Goal: Navigation & Orientation: Find specific page/section

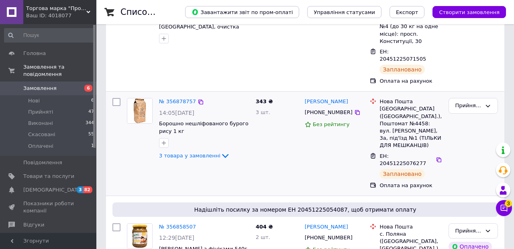
scroll to position [103, 0]
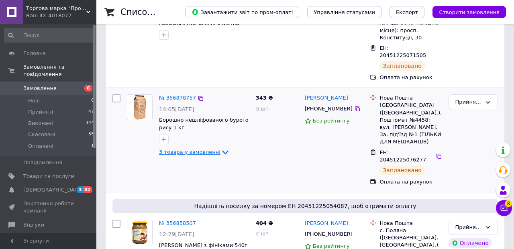
click at [221, 147] on icon at bounding box center [226, 152] width 10 height 10
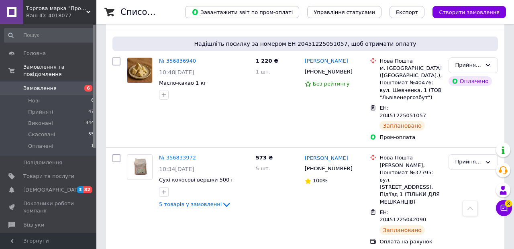
scroll to position [503, 0]
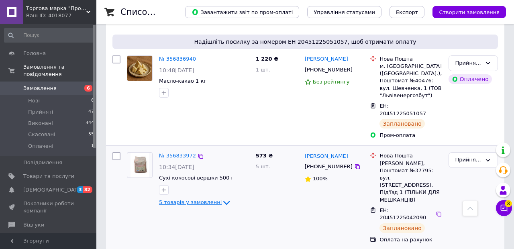
click at [222, 198] on icon at bounding box center [227, 203] width 10 height 10
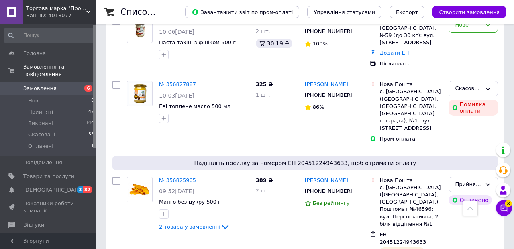
scroll to position [1009, 0]
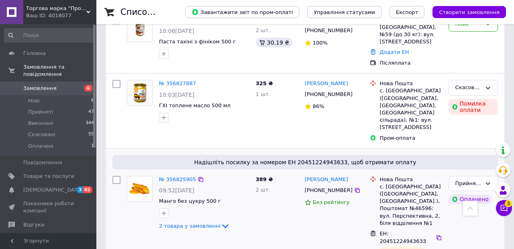
click at [221, 173] on div "№ 356825905 09:52, 12.08.2025 Манго без цукру 500 г 2 товара у замовленні" at bounding box center [204, 203] width 97 height 61
click at [221, 221] on icon at bounding box center [226, 226] width 10 height 10
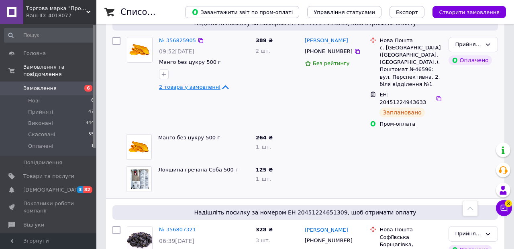
scroll to position [1150, 0]
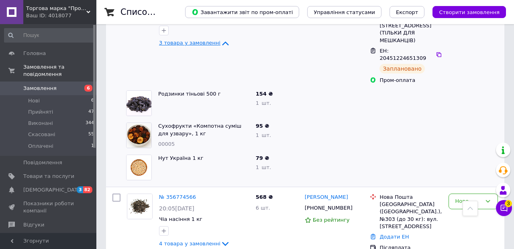
scroll to position [1385, 0]
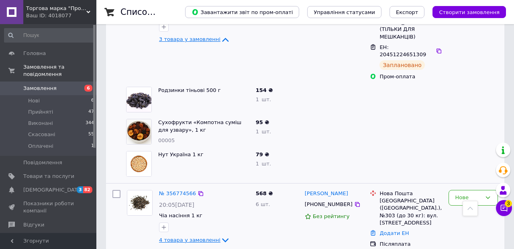
click at [221, 235] on icon at bounding box center [226, 240] width 10 height 10
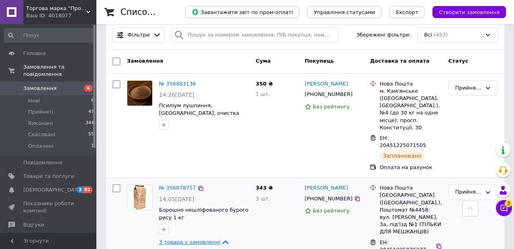
scroll to position [0, 0]
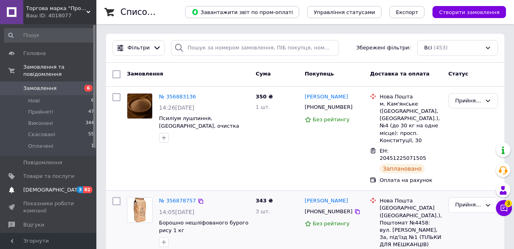
click at [68, 188] on span "[DEMOGRAPHIC_DATA]" at bounding box center [48, 189] width 51 height 7
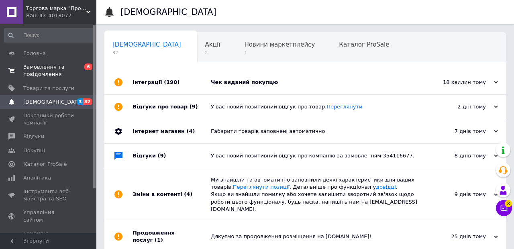
scroll to position [0, 4]
click at [71, 63] on span "Замовлення та повідомлення" at bounding box center [48, 70] width 51 height 14
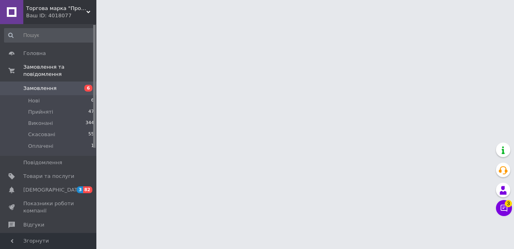
click at [81, 8] on span "Торгова марка "Продукція, як вона є"" at bounding box center [56, 8] width 60 height 7
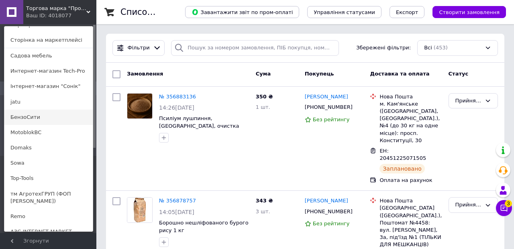
scroll to position [73, 0]
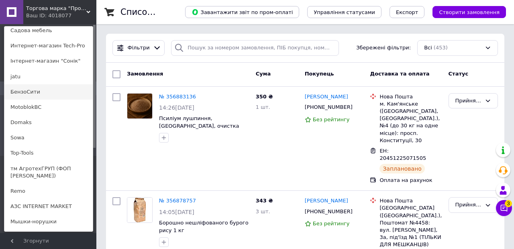
click at [62, 89] on link "БензоСити" at bounding box center [48, 91] width 88 height 15
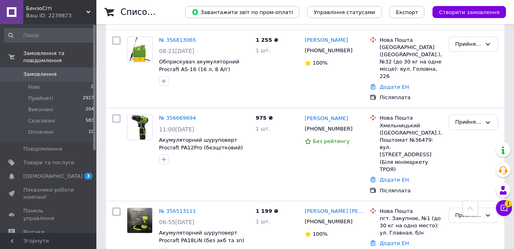
scroll to position [285, 0]
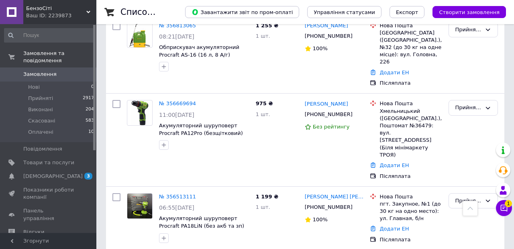
click at [85, 6] on span "БензоСіті" at bounding box center [56, 8] width 60 height 7
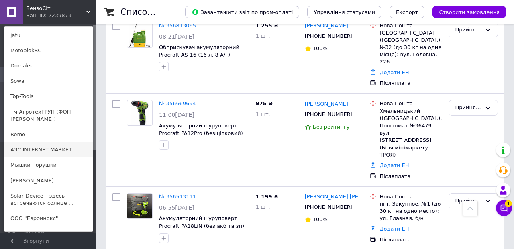
scroll to position [171, 0]
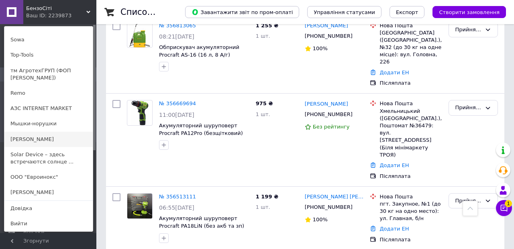
click at [44, 141] on link "[PERSON_NAME]" at bounding box center [48, 139] width 88 height 15
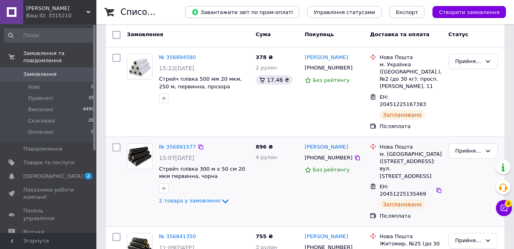
scroll to position [35, 0]
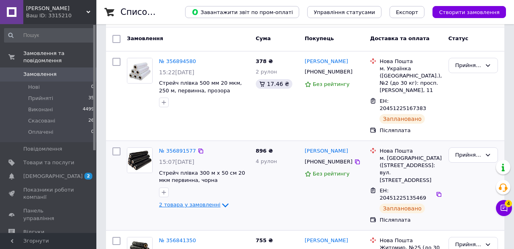
click at [221, 200] on icon at bounding box center [226, 205] width 10 height 10
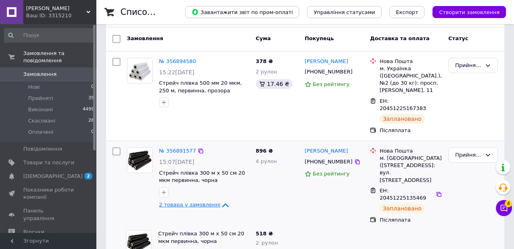
click at [221, 200] on icon at bounding box center [226, 205] width 10 height 10
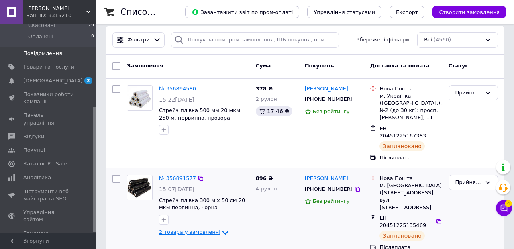
scroll to position [137, 0]
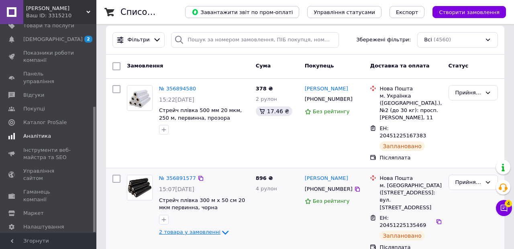
click at [31, 133] on span "Аналітика" at bounding box center [37, 136] width 28 height 7
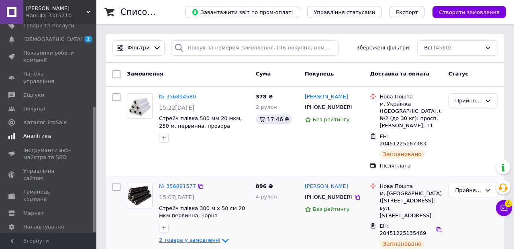
scroll to position [49, 0]
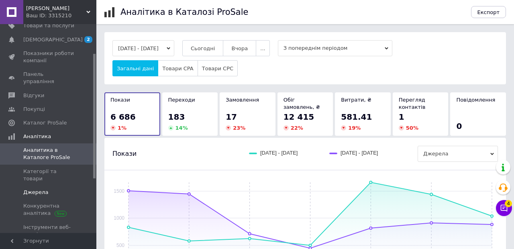
click at [21, 189] on span at bounding box center [11, 192] width 23 height 7
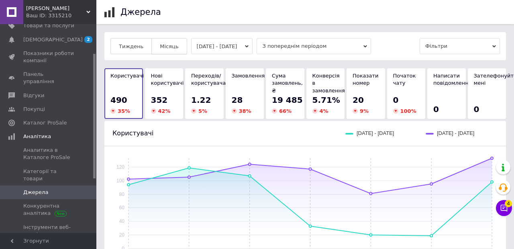
click at [174, 46] on span "Місяць" at bounding box center [169, 46] width 18 height 6
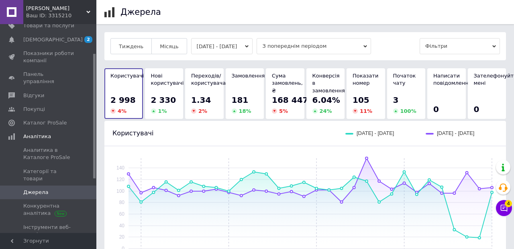
click at [450, 41] on span "Фільтри" at bounding box center [460, 46] width 80 height 16
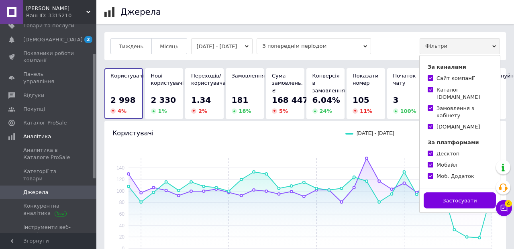
click at [430, 88] on input "Каталог Prom.ua" at bounding box center [430, 89] width 5 height 5
checkbox input "false"
click at [430, 124] on input "Bigl.ua" at bounding box center [430, 126] width 5 height 5
checkbox input "false"
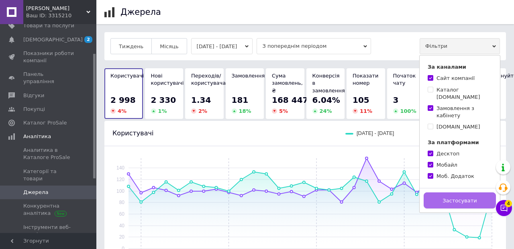
click at [434, 196] on button "Застосувати" at bounding box center [460, 200] width 72 height 16
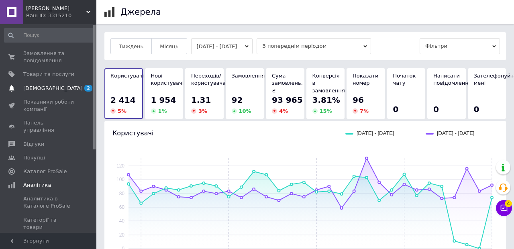
click at [48, 85] on span "[DEMOGRAPHIC_DATA]" at bounding box center [52, 88] width 59 height 7
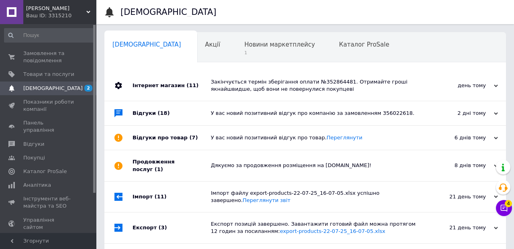
scroll to position [0, 4]
click at [77, 8] on span "[PERSON_NAME]" at bounding box center [56, 8] width 60 height 7
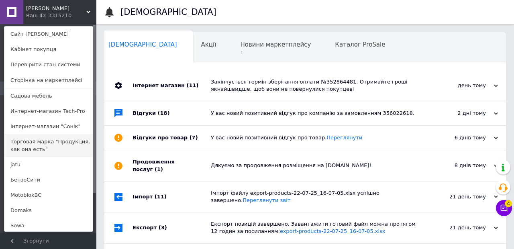
click at [27, 146] on link "Торговая марка "Продукция, как она есть"" at bounding box center [48, 145] width 88 height 23
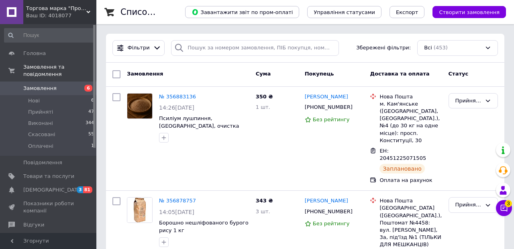
click at [71, 12] on div "Ваш ID: 4018077" at bounding box center [61, 15] width 70 height 7
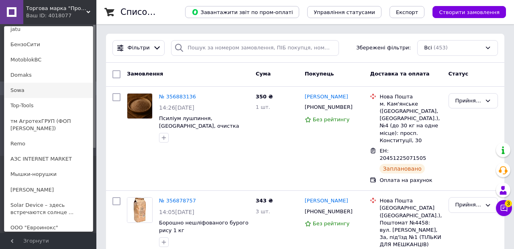
scroll to position [171, 0]
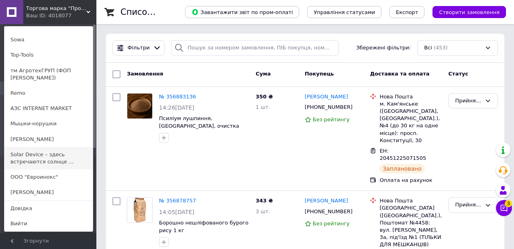
click at [40, 151] on link "Solar Device – здесь встречаются солнце ..." at bounding box center [48, 158] width 88 height 23
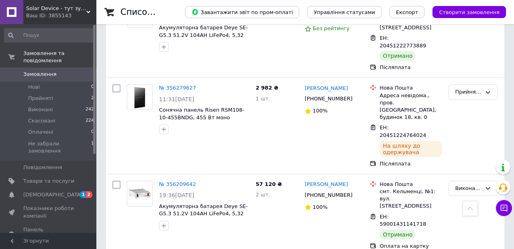
scroll to position [284, 0]
